Goal: Information Seeking & Learning: Learn about a topic

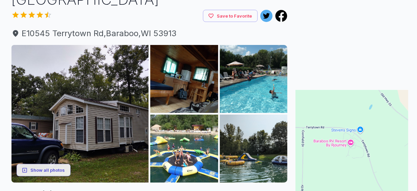
scroll to position [68, 0]
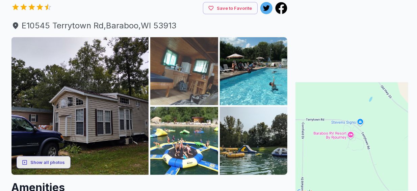
click at [180, 77] on img at bounding box center [184, 71] width 68 height 68
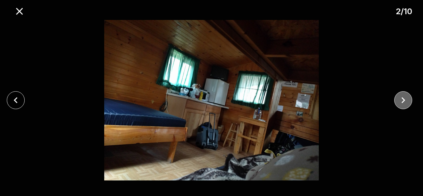
click at [406, 101] on icon "close" at bounding box center [403, 100] width 12 height 12
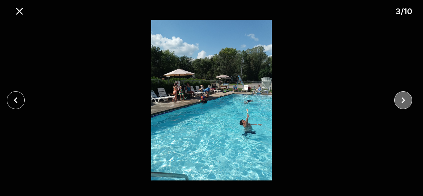
click at [406, 101] on icon "close" at bounding box center [403, 100] width 12 height 12
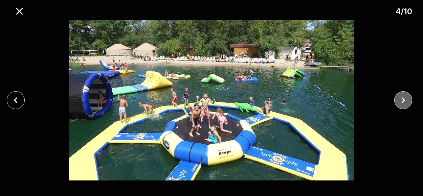
click at [406, 101] on icon "close" at bounding box center [403, 100] width 12 height 12
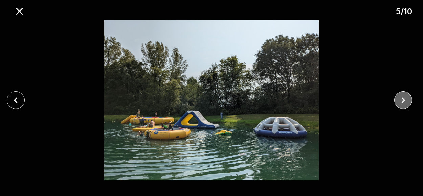
click at [405, 101] on icon "close" at bounding box center [403, 100] width 12 height 12
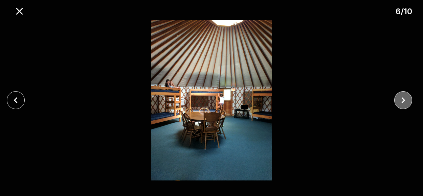
click at [405, 101] on icon "close" at bounding box center [403, 100] width 12 height 12
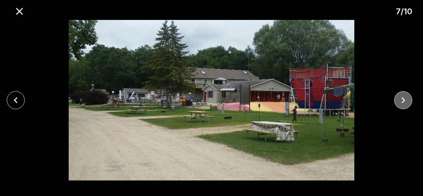
click at [405, 101] on icon "close" at bounding box center [403, 100] width 12 height 12
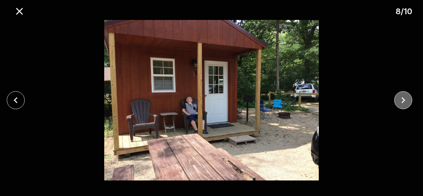
click at [405, 101] on icon "close" at bounding box center [403, 100] width 12 height 12
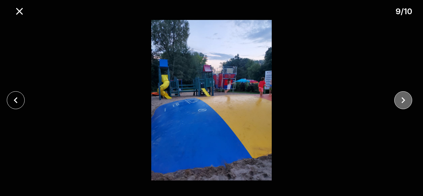
click at [405, 101] on icon "close" at bounding box center [403, 100] width 12 height 12
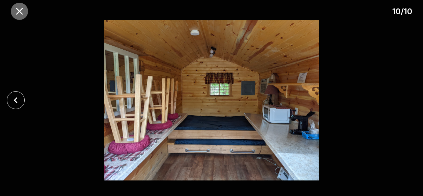
click at [17, 10] on icon "close" at bounding box center [20, 11] width 12 height 12
